Goal: Transaction & Acquisition: Purchase product/service

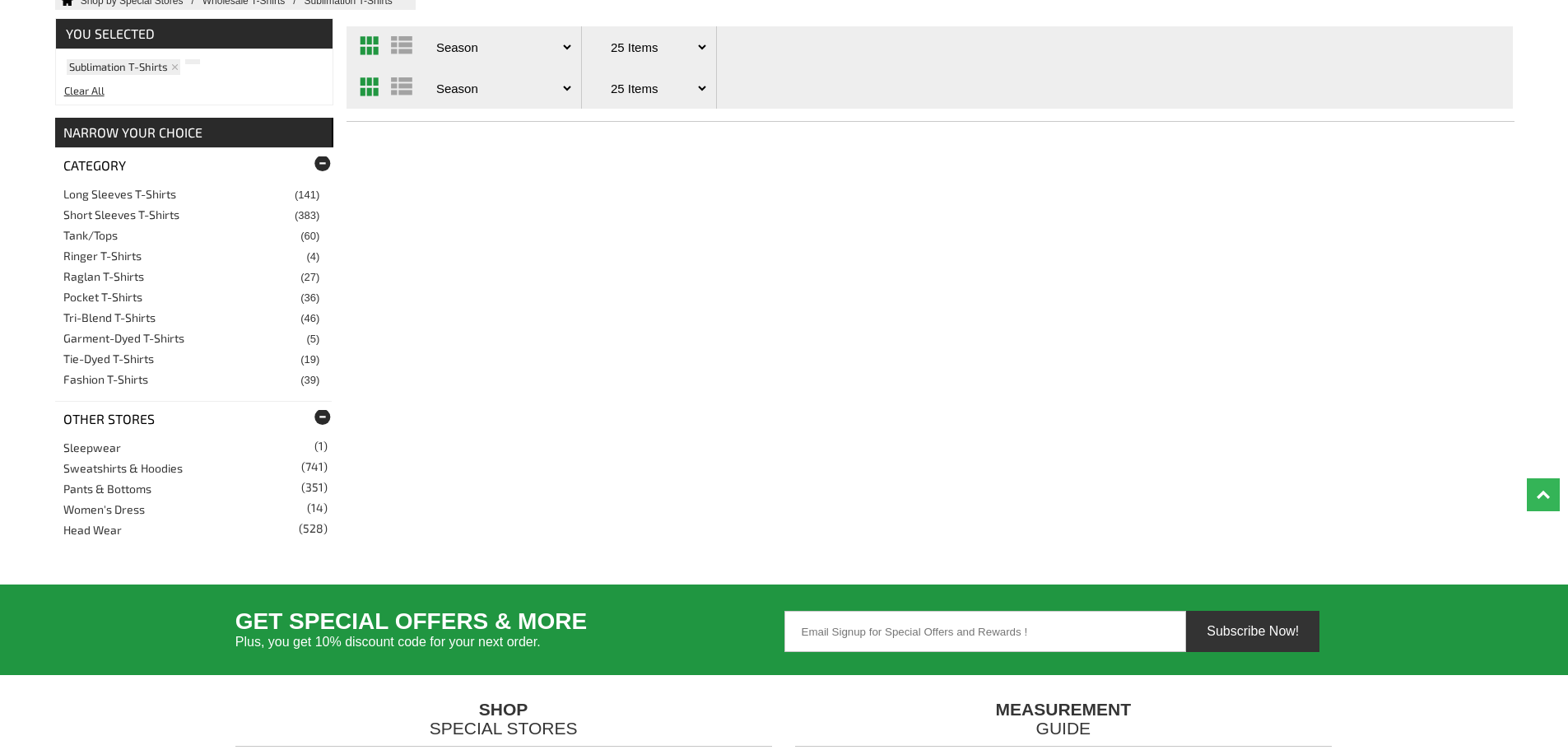
scroll to position [384, 0]
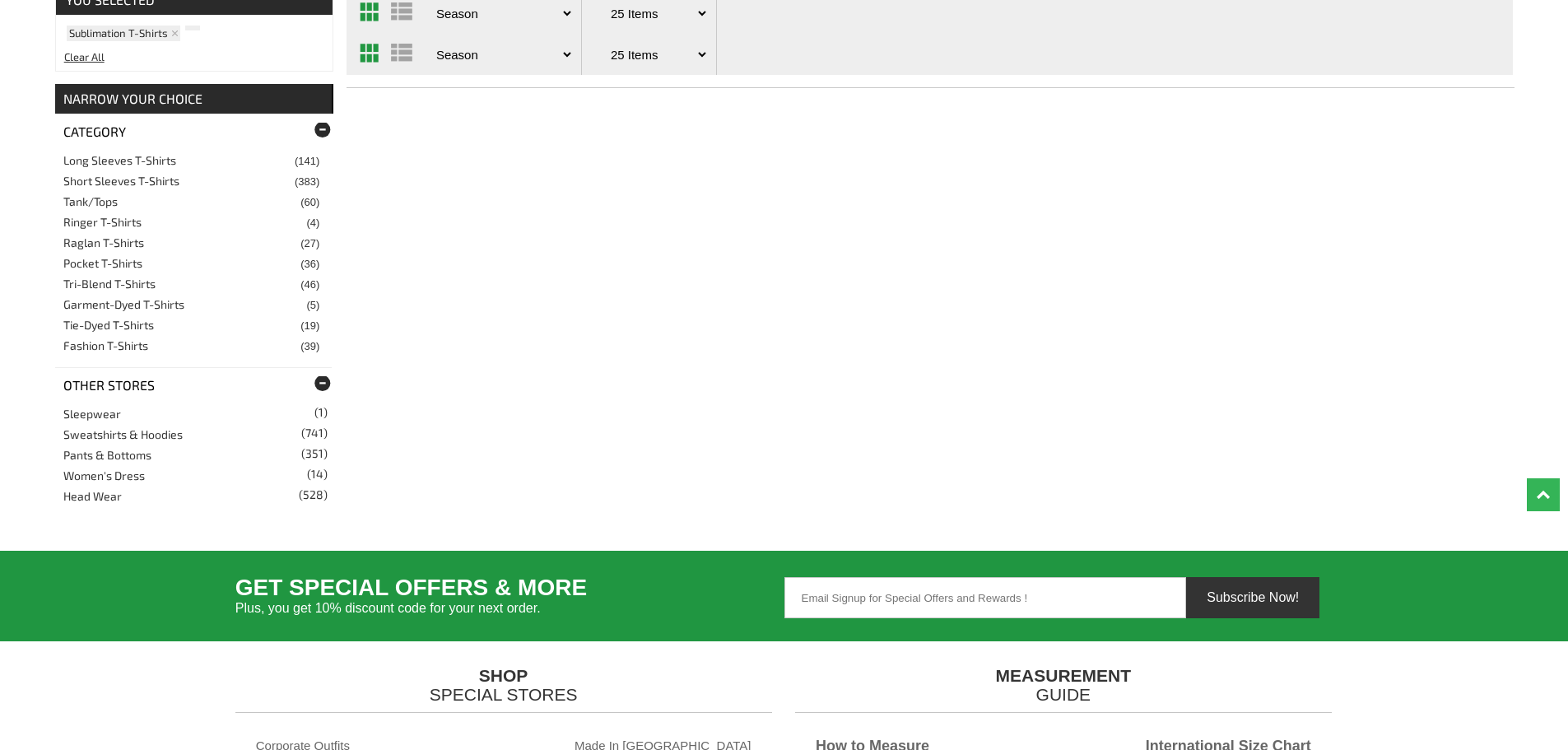
click at [113, 180] on link "Short Sleeves T-Shirts" at bounding box center [122, 180] width 116 height 14
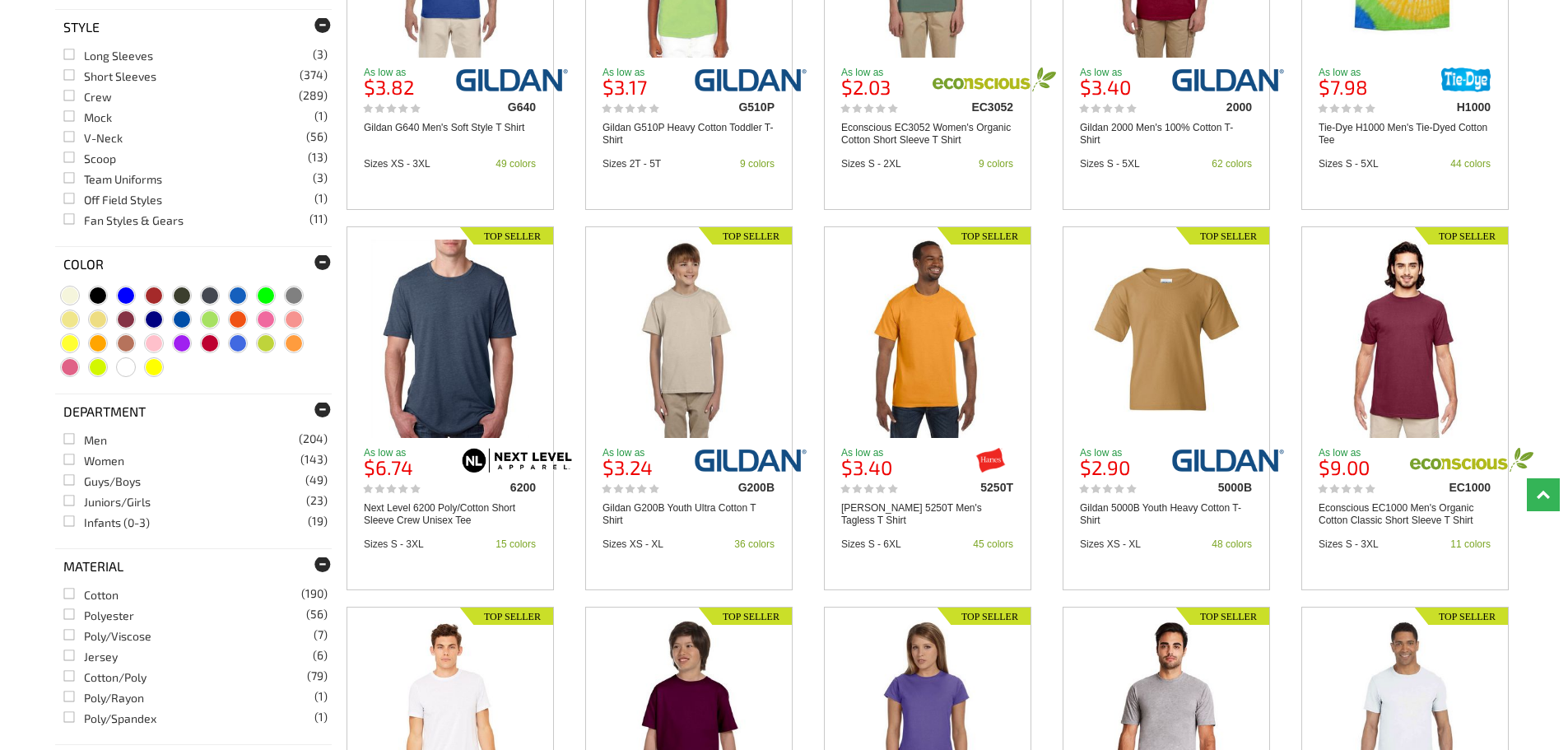
scroll to position [1153, 0]
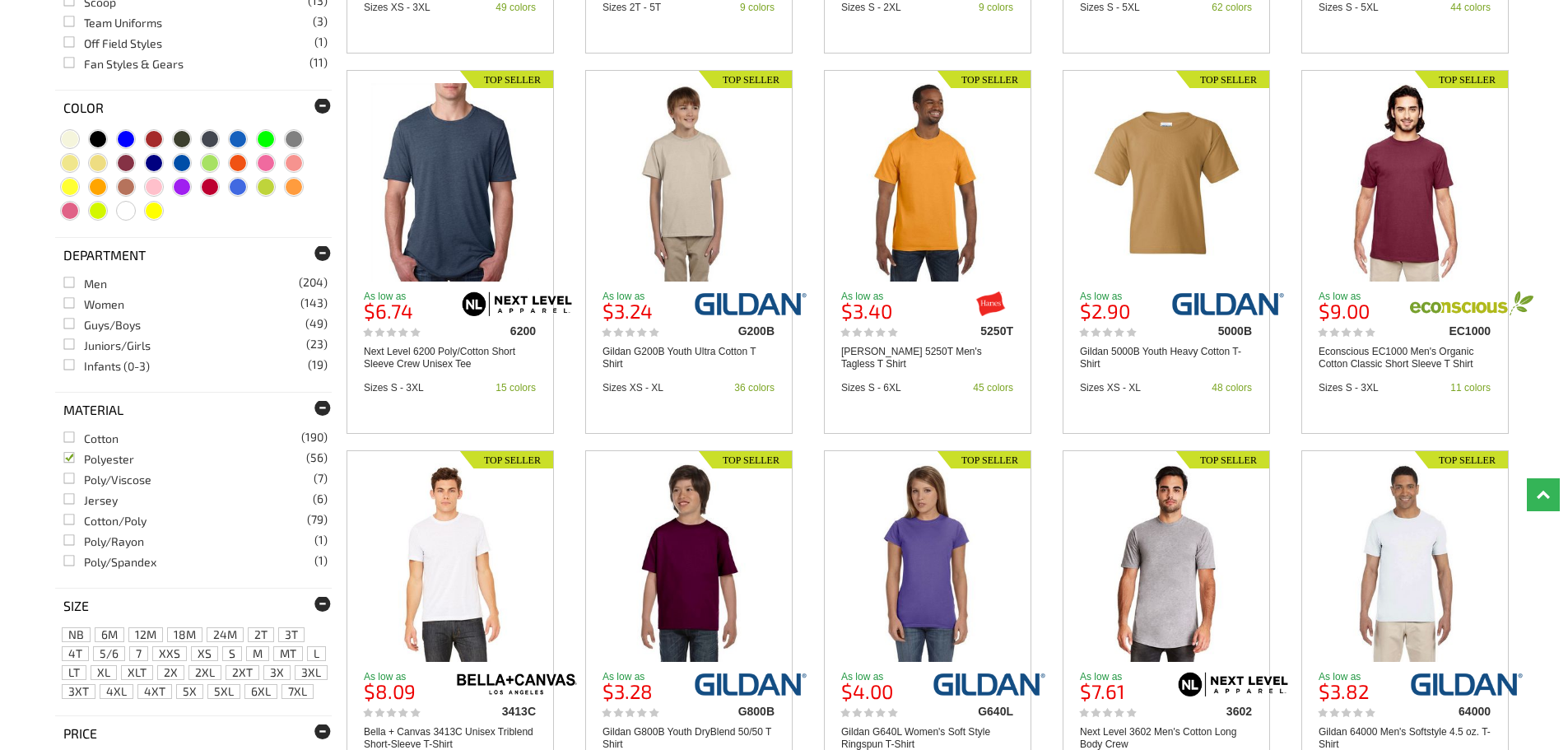
click at [71, 460] on link "Polyester (56)" at bounding box center [99, 459] width 71 height 14
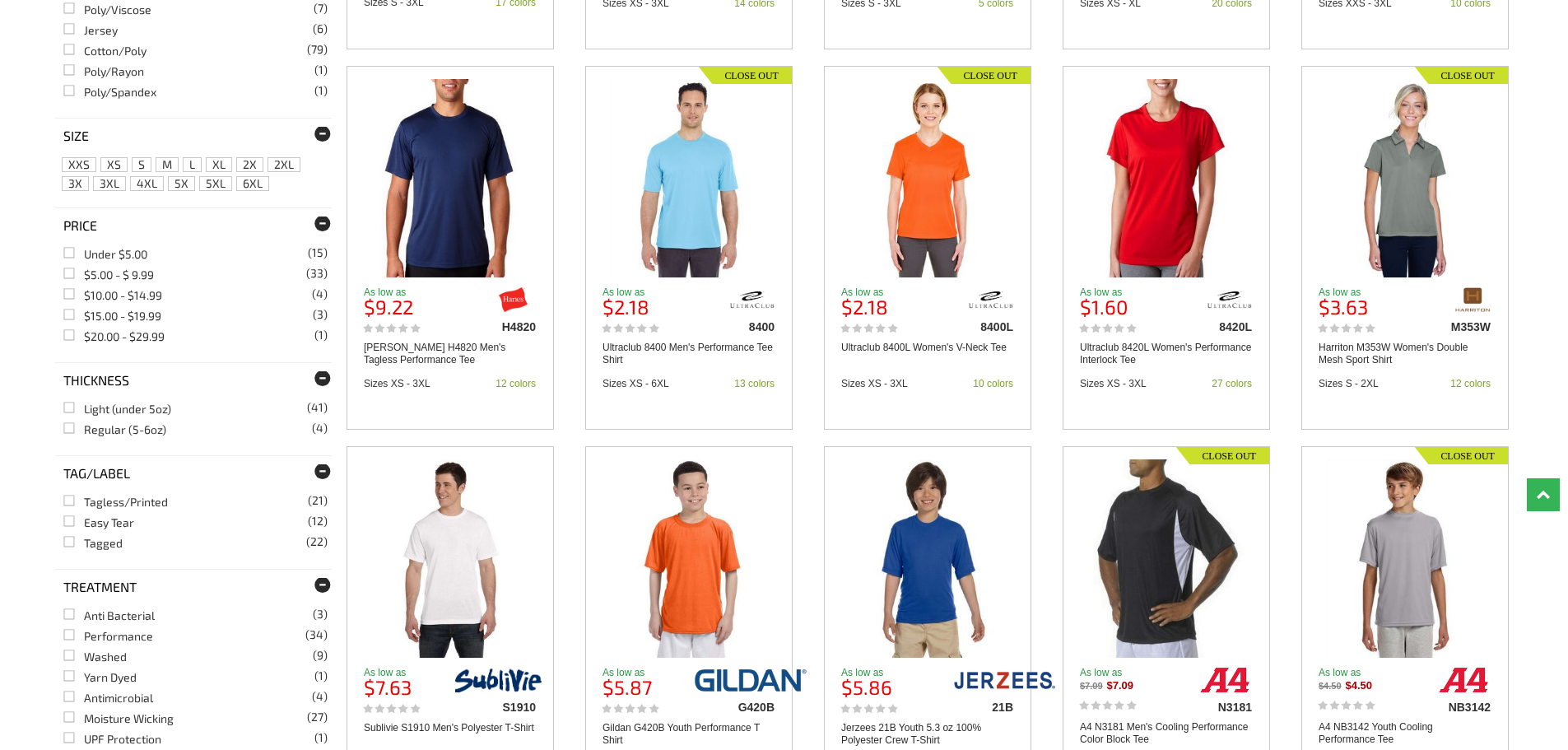
scroll to position [1729, 0]
